Goal: Information Seeking & Learning: Learn about a topic

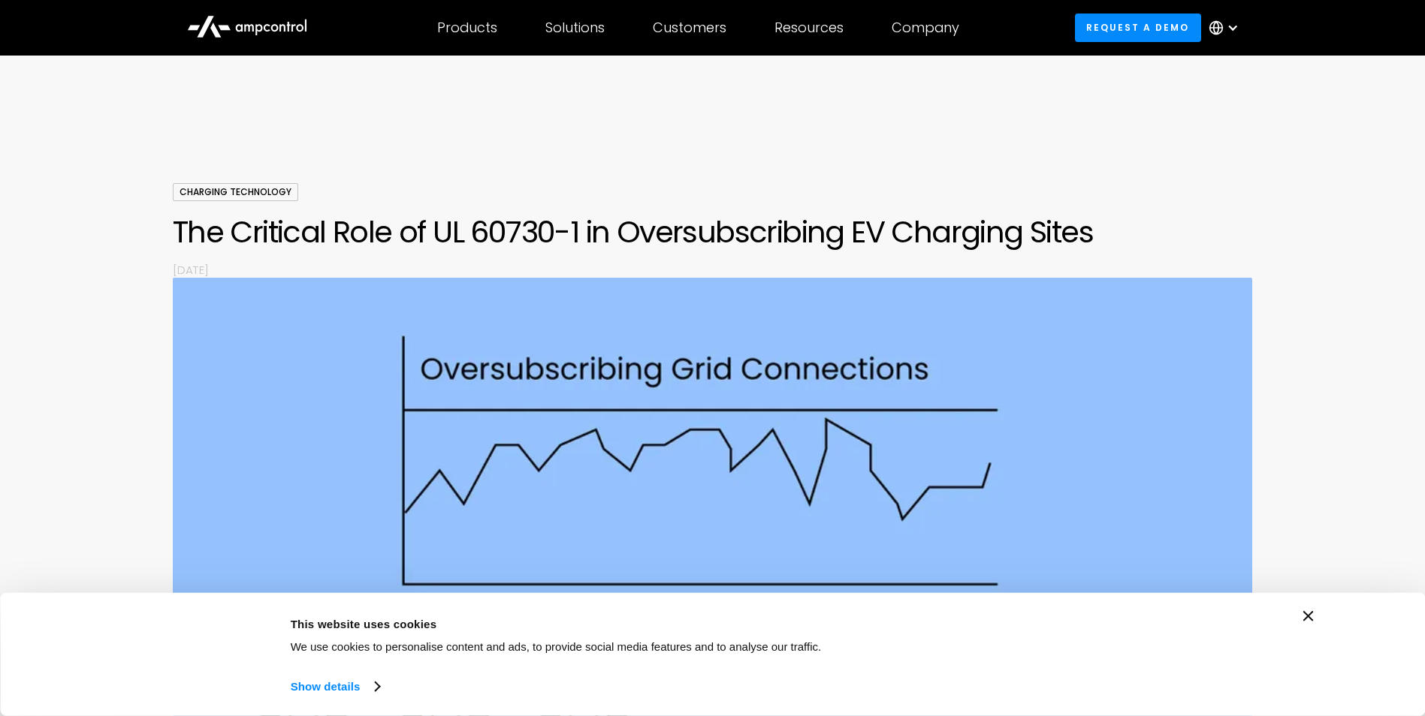
scroll to position [826, 0]
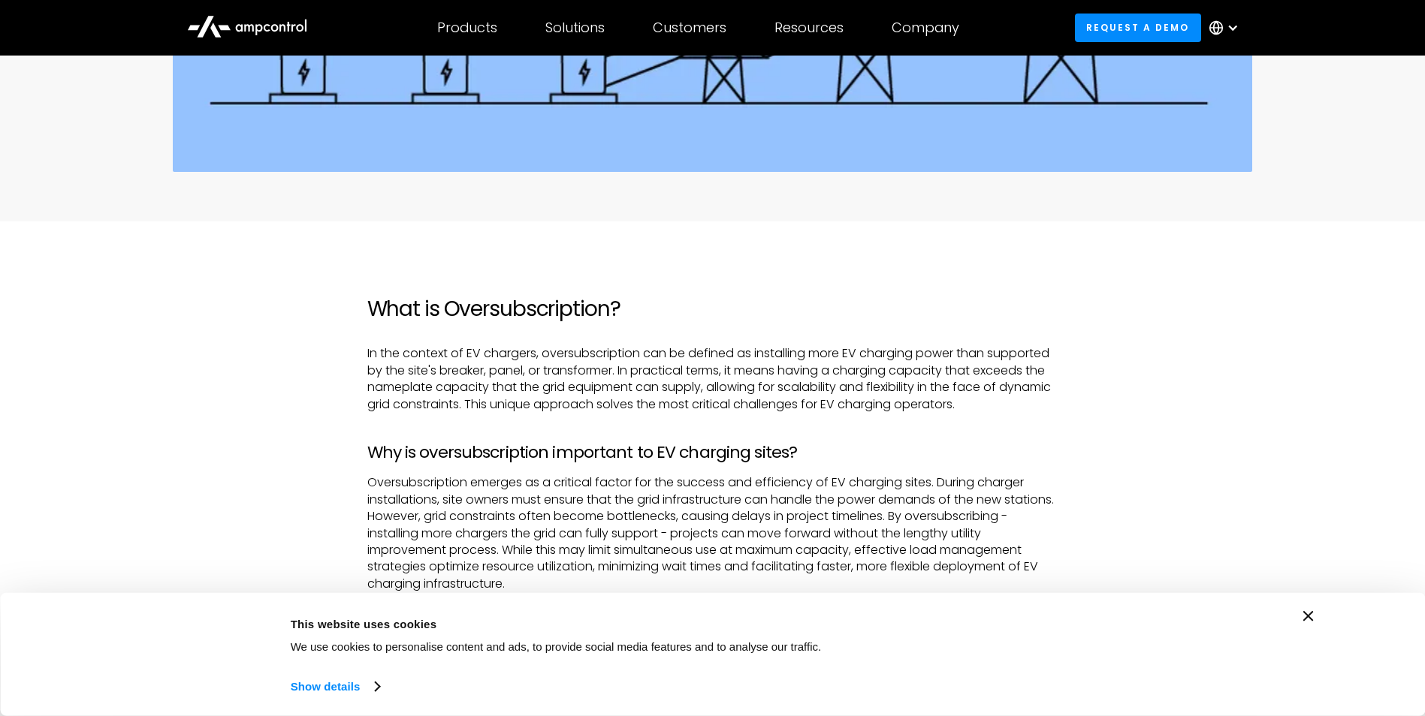
click at [689, 351] on p "In the context of EV chargers, oversubscription can be defined as installing mo…" at bounding box center [712, 379] width 691 height 68
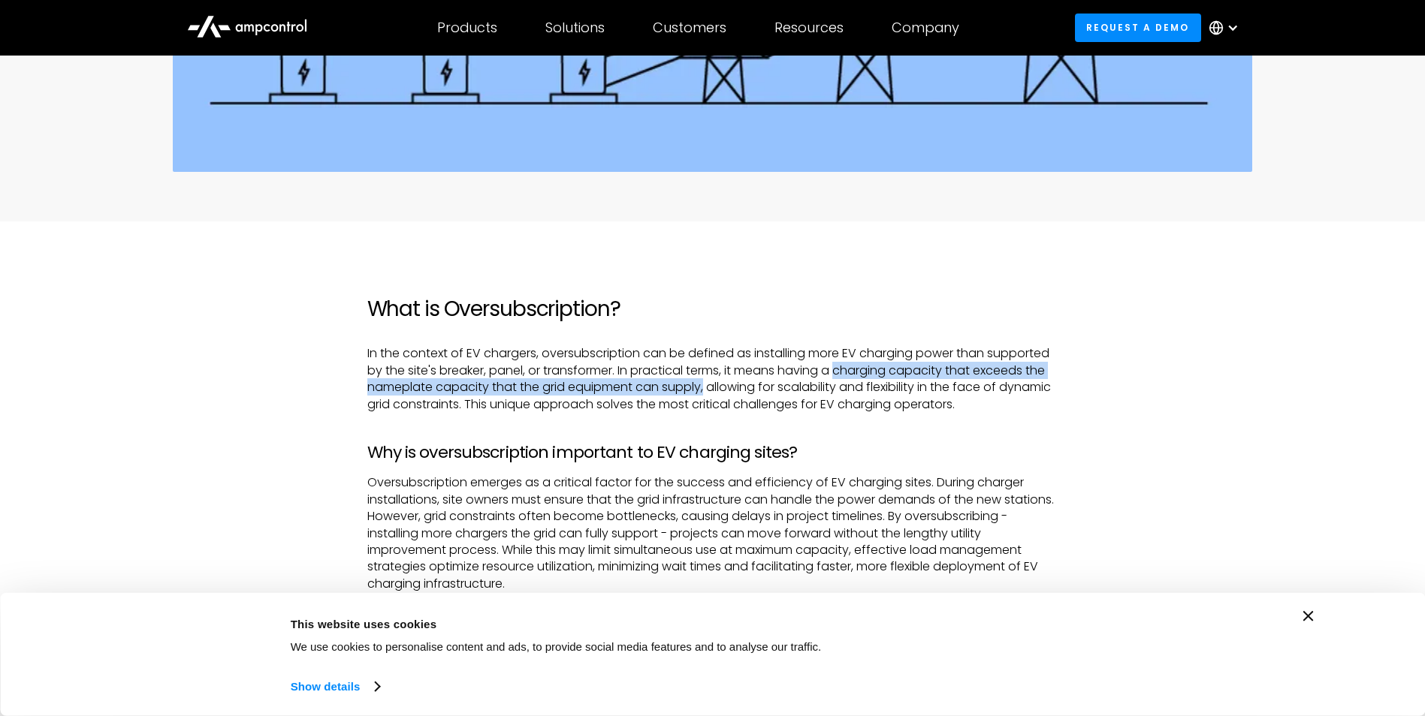
drag, startPoint x: 844, startPoint y: 369, endPoint x: 707, endPoint y: 385, distance: 138.3
click at [707, 385] on p "In the context of EV chargers, oversubscription can be defined as installing mo…" at bounding box center [712, 379] width 691 height 68
copy p "charging capacity that exceeds the nameplate capacity that the grid equipment c…"
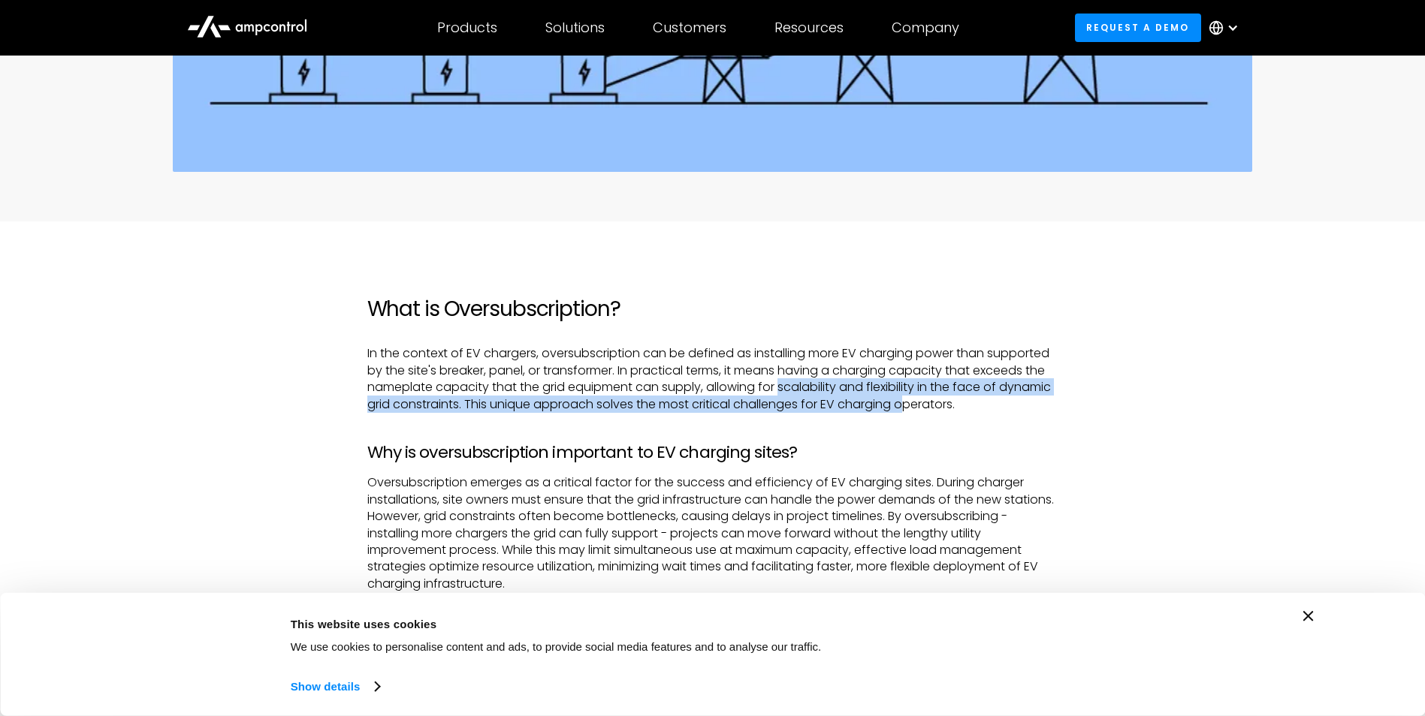
drag, startPoint x: 783, startPoint y: 387, endPoint x: 965, endPoint y: 403, distance: 183.2
click at [965, 403] on p "In the context of EV chargers, oversubscription can be defined as installing mo…" at bounding box center [712, 379] width 691 height 68
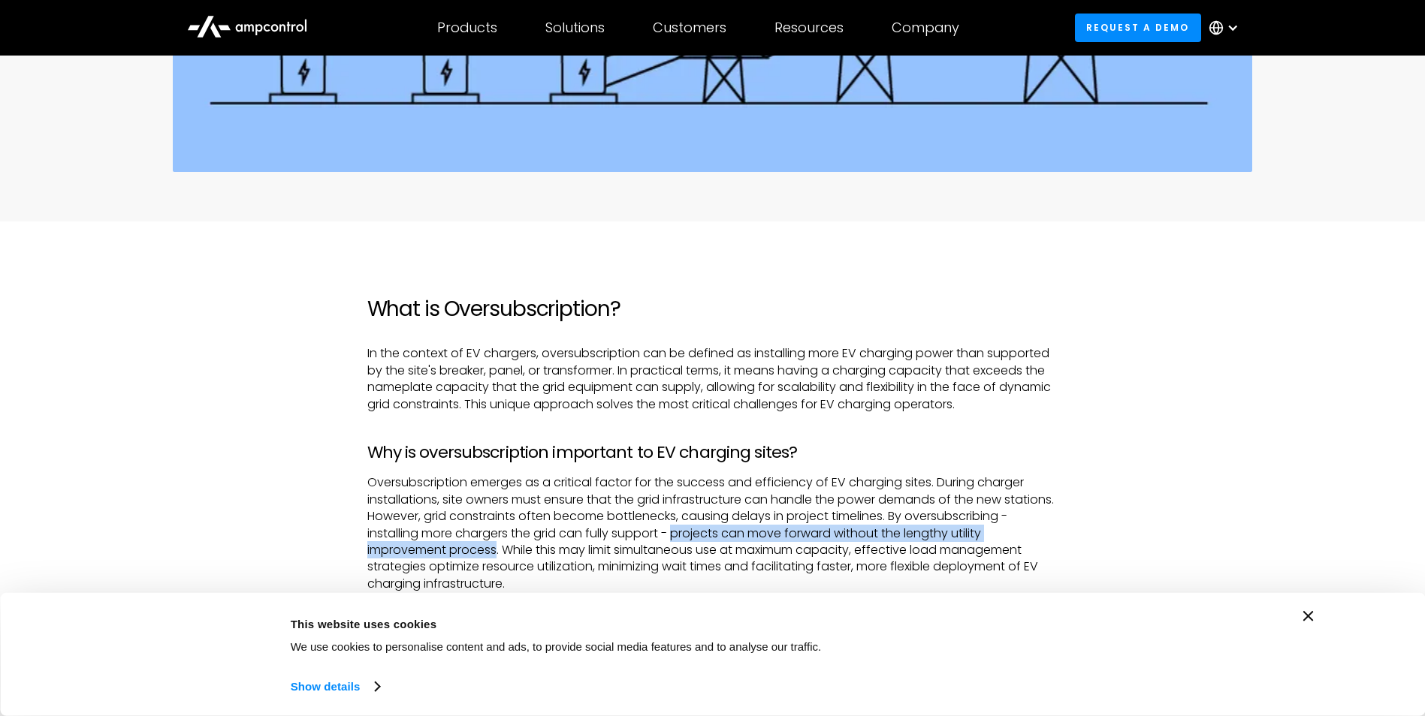
drag, startPoint x: 786, startPoint y: 534, endPoint x: 581, endPoint y: 554, distance: 206.0
click at [581, 554] on p "Oversubscription emerges as a critical factor for the success and efficiency of…" at bounding box center [712, 567] width 691 height 185
drag, startPoint x: 581, startPoint y: 554, endPoint x: 617, endPoint y: 551, distance: 35.4
click at [617, 551] on p "Oversubscription emerges as a critical factor for the success and efficiency of…" at bounding box center [712, 567] width 691 height 185
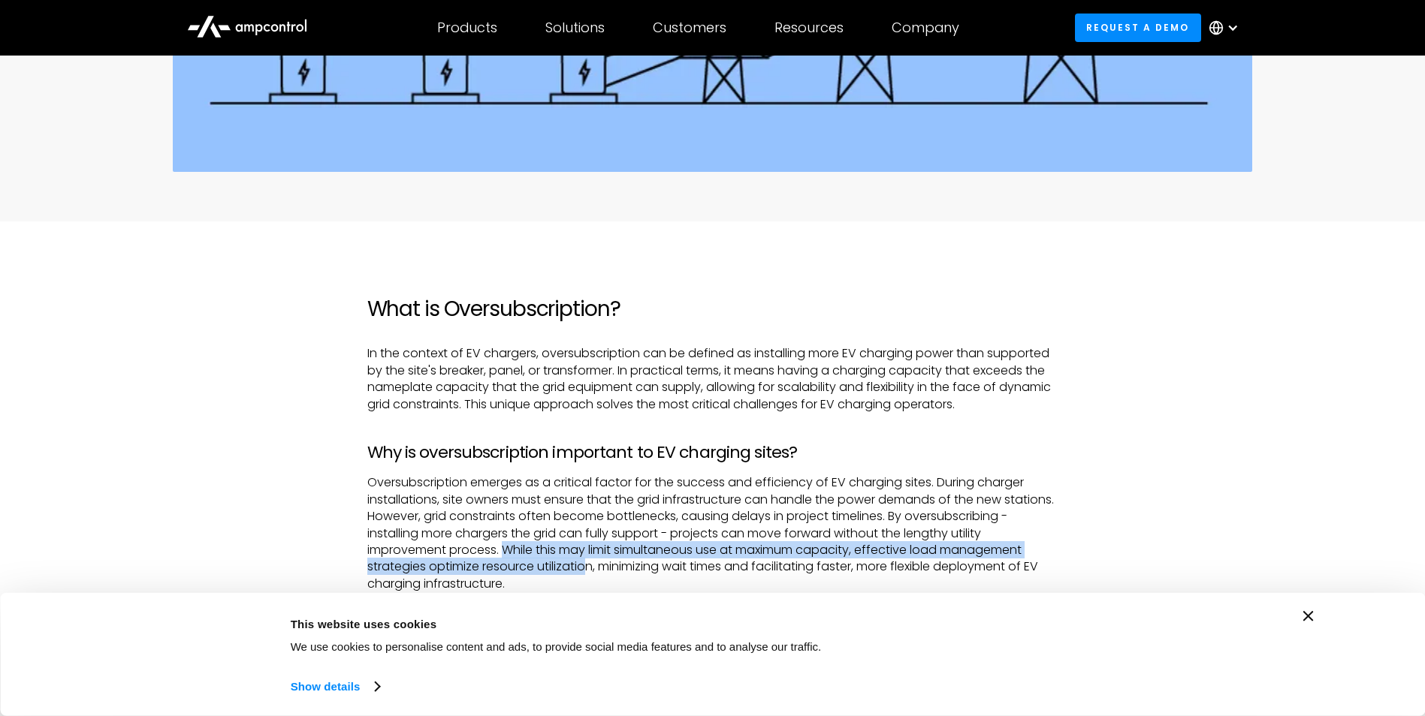
drag, startPoint x: 587, startPoint y: 549, endPoint x: 673, endPoint y: 573, distance: 89.6
click at [673, 573] on p "Oversubscription emerges as a critical factor for the success and efficiency of…" at bounding box center [712, 567] width 691 height 185
drag, startPoint x: 673, startPoint y: 573, endPoint x: 599, endPoint y: 576, distance: 74.4
click at [599, 576] on p "Oversubscription emerges as a critical factor for the success and efficiency of…" at bounding box center [712, 567] width 691 height 185
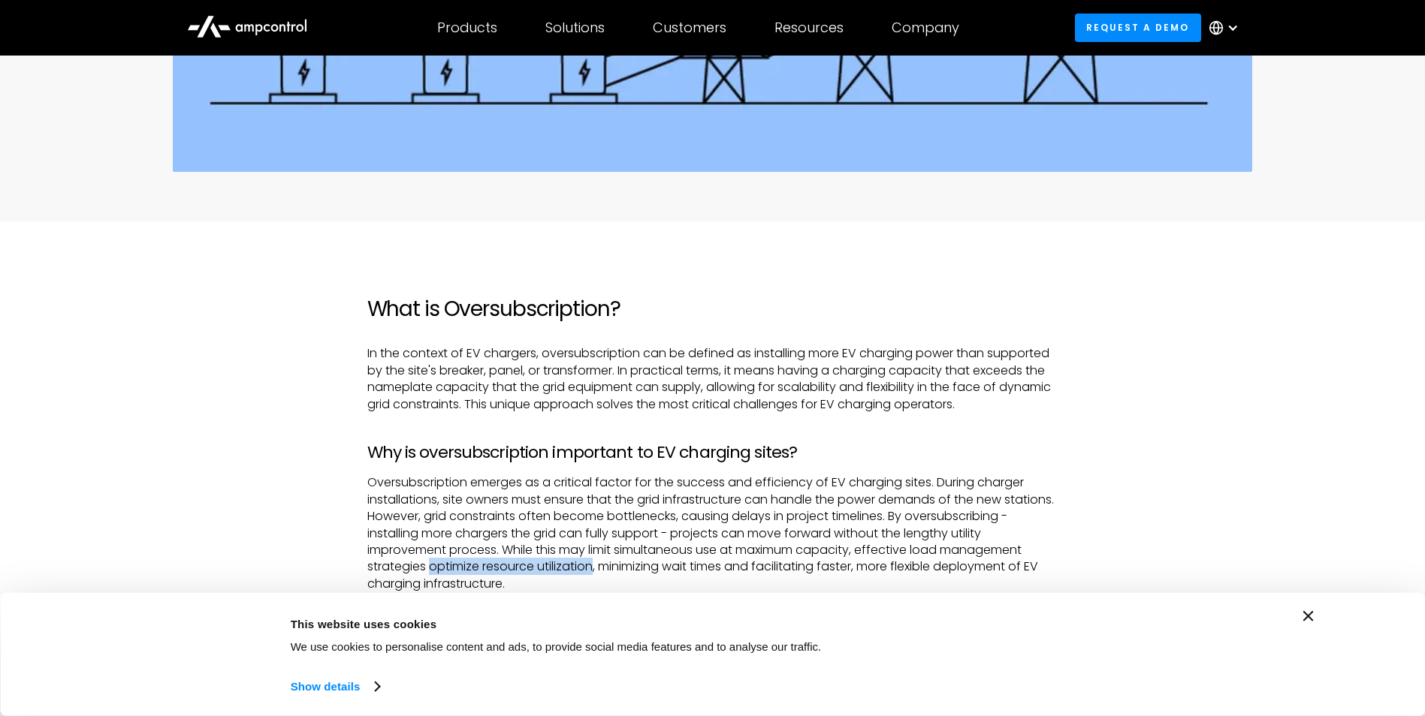
drag, startPoint x: 519, startPoint y: 568, endPoint x: 682, endPoint y: 569, distance: 163.0
click at [682, 569] on p "Oversubscription emerges as a critical factor for the success and efficiency of…" at bounding box center [712, 567] width 691 height 185
